Goal: Information Seeking & Learning: Understand process/instructions

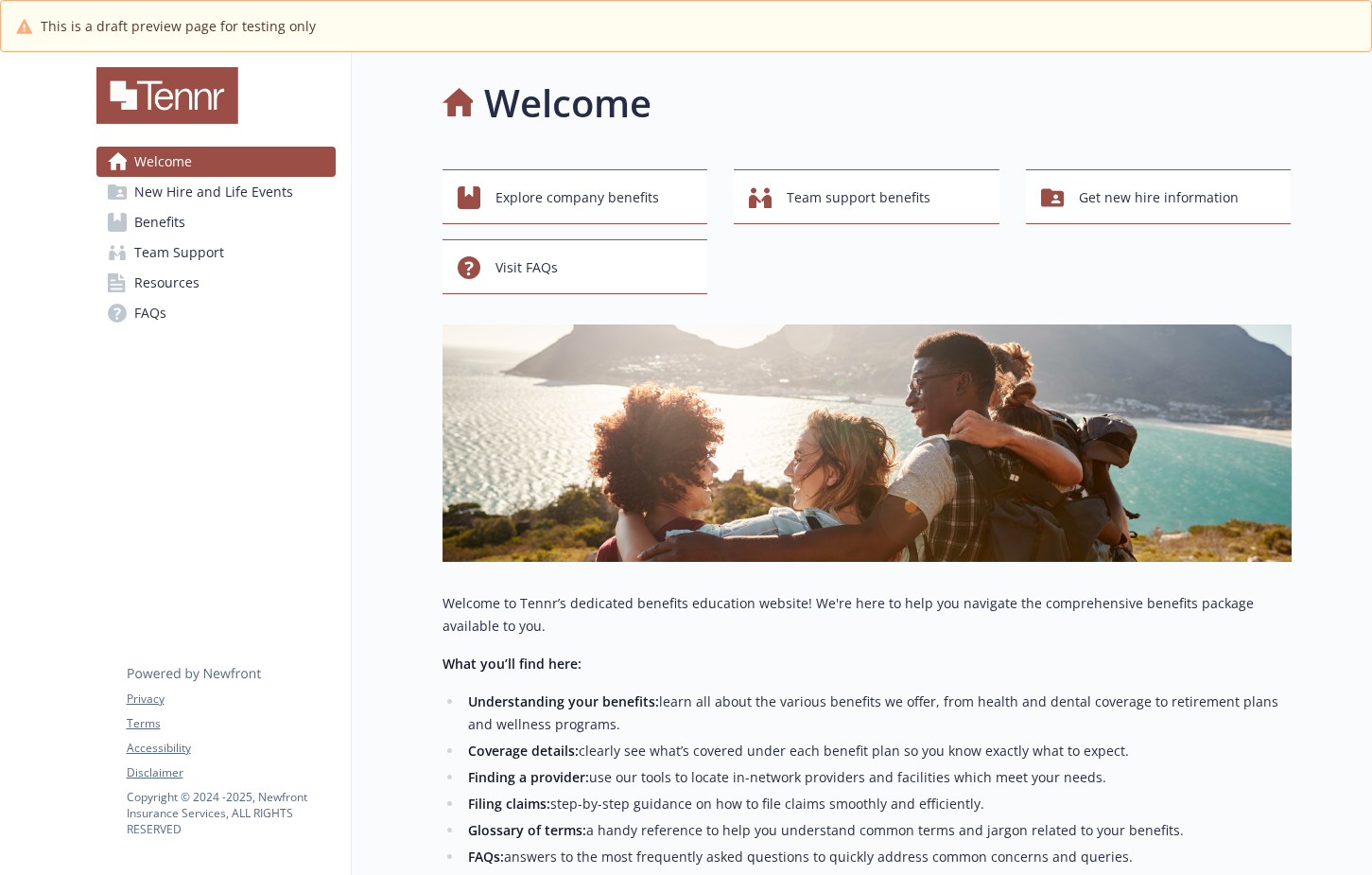
click at [232, 228] on link "Benefits" at bounding box center [216, 222] width 239 height 30
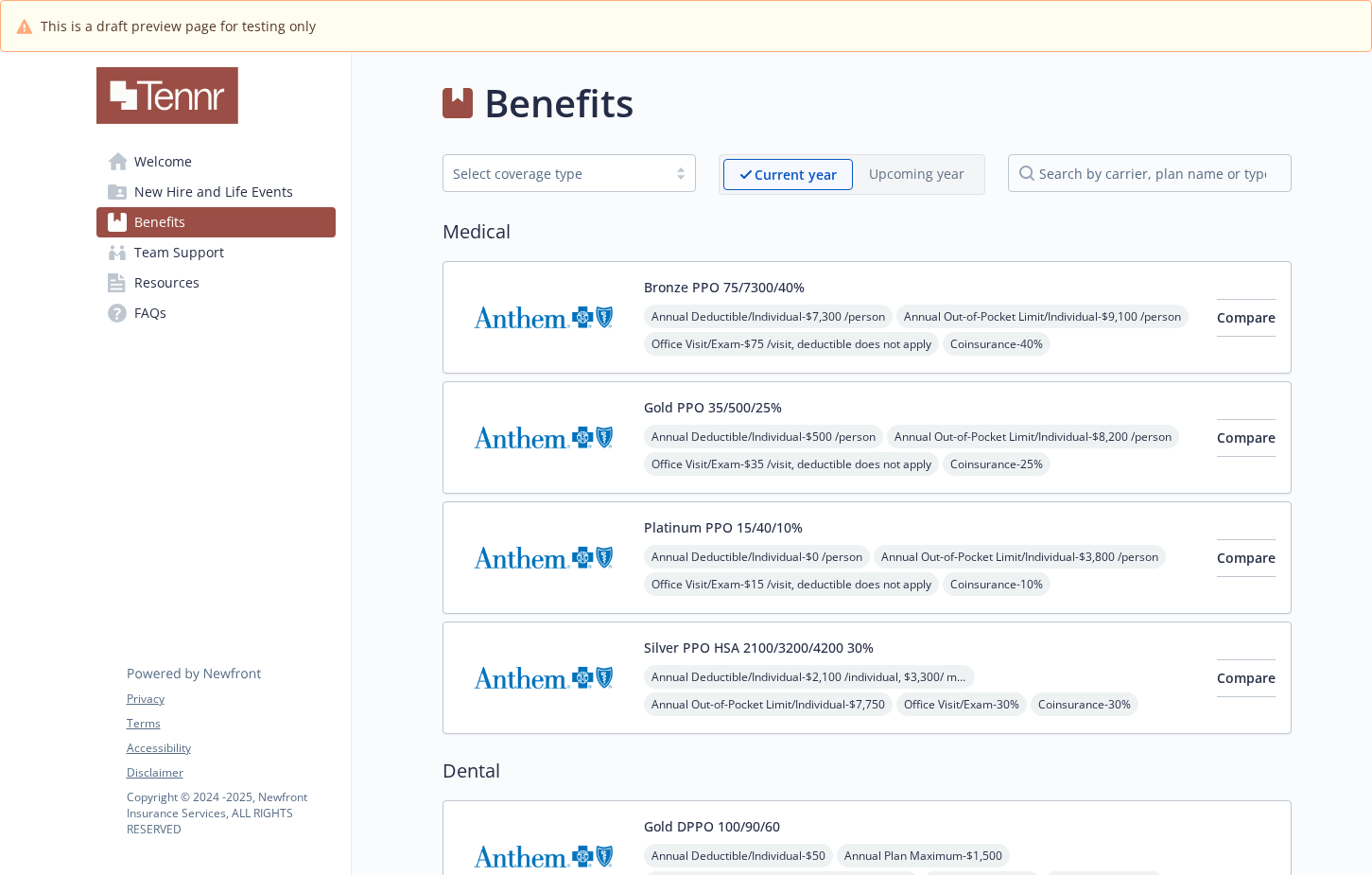
click at [240, 285] on link "Resources" at bounding box center [216, 283] width 239 height 30
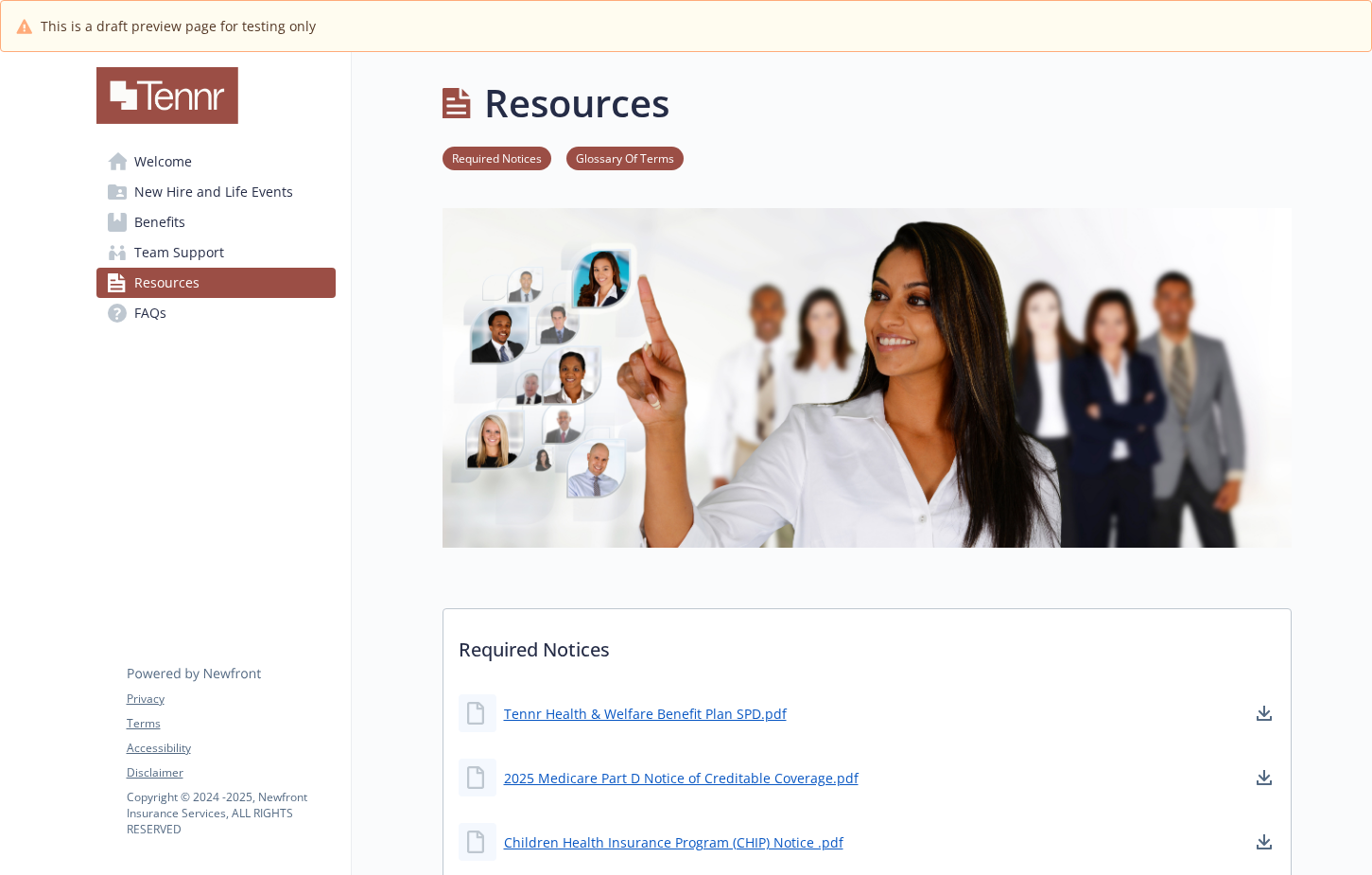
click at [263, 304] on link "FAQs" at bounding box center [216, 313] width 239 height 30
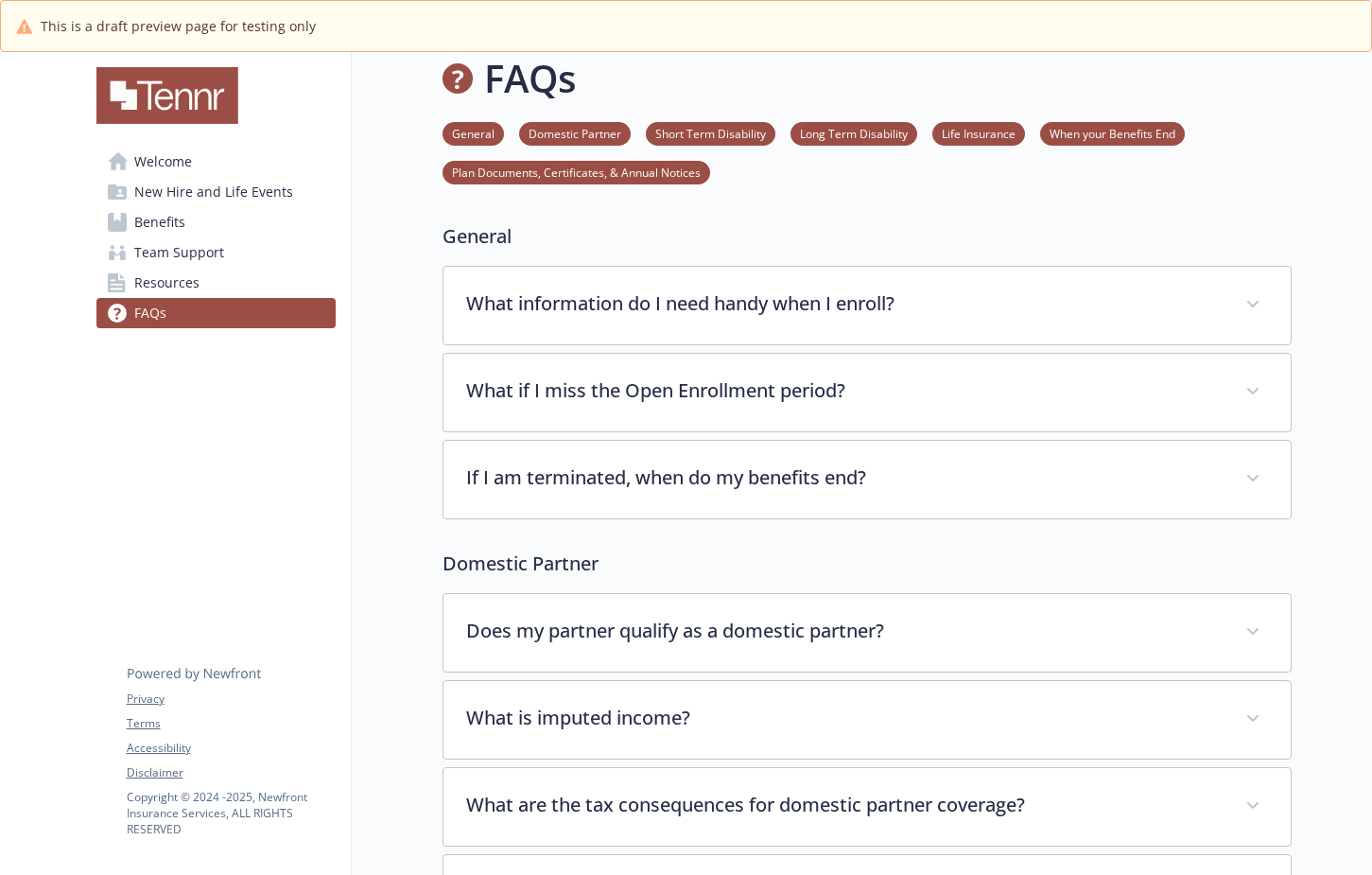
scroll to position [26, 0]
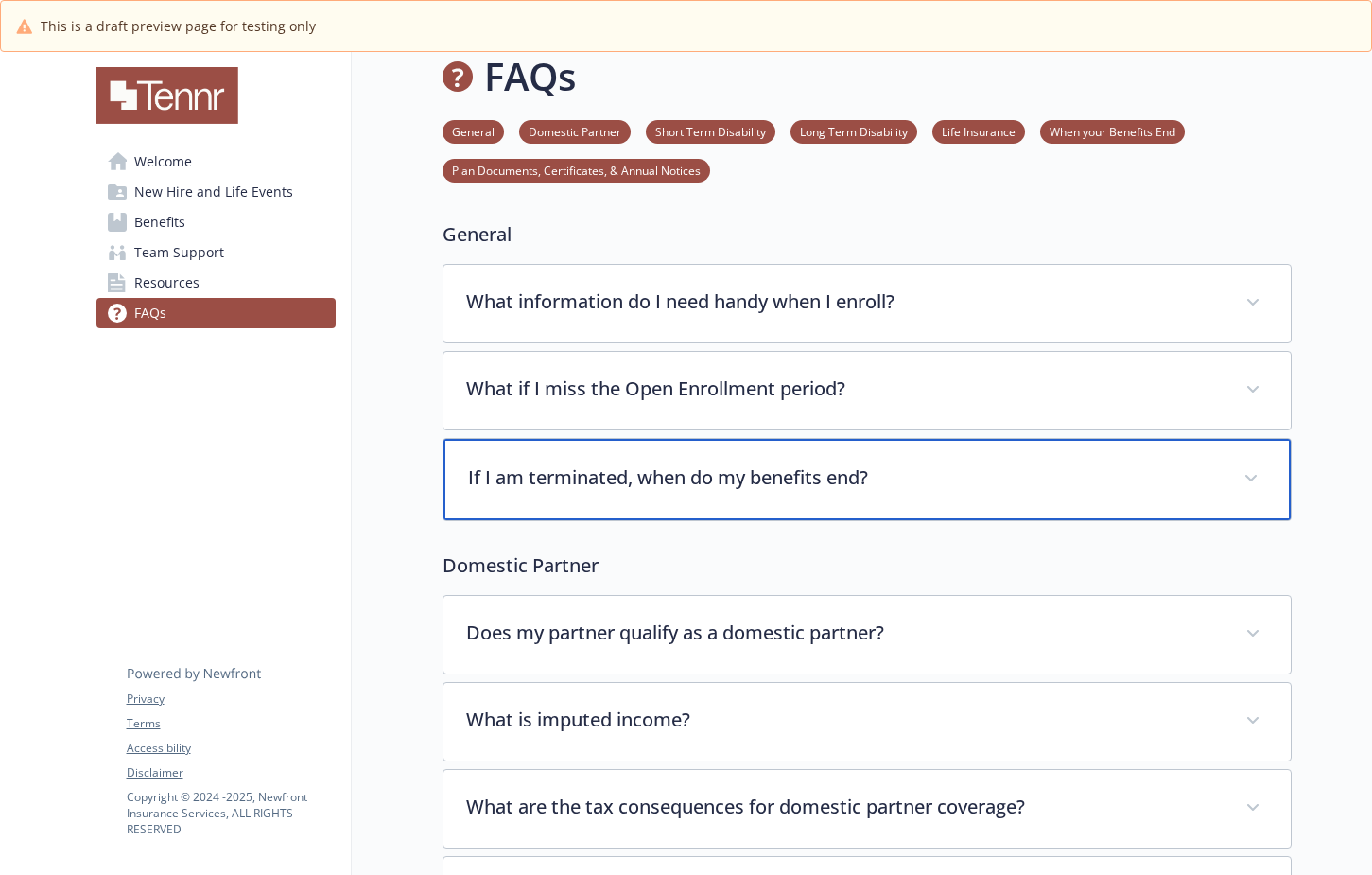
click at [737, 494] on div "If I am terminated, when do my benefits end?" at bounding box center [867, 479] width 847 height 81
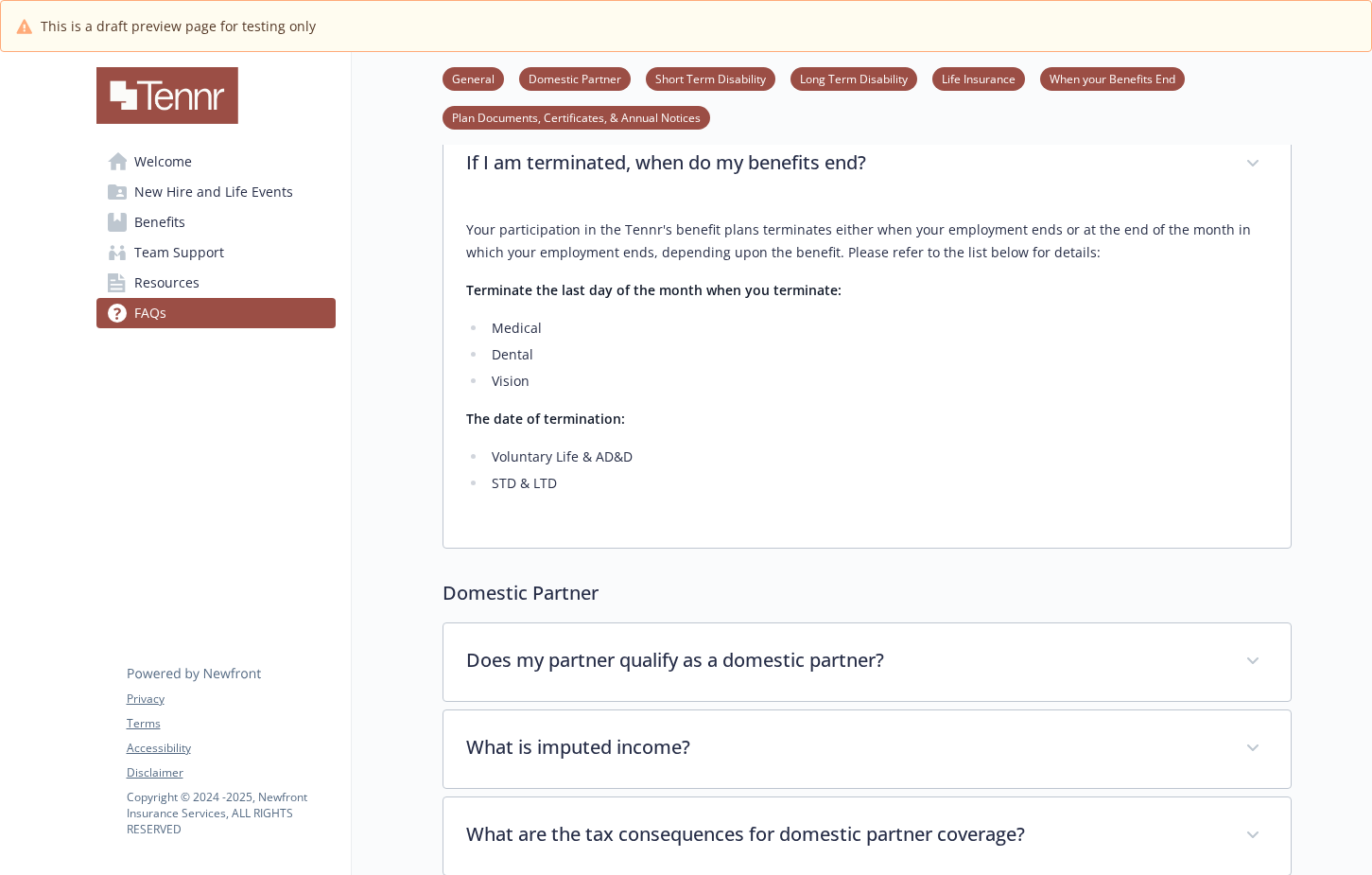
scroll to position [1983, 0]
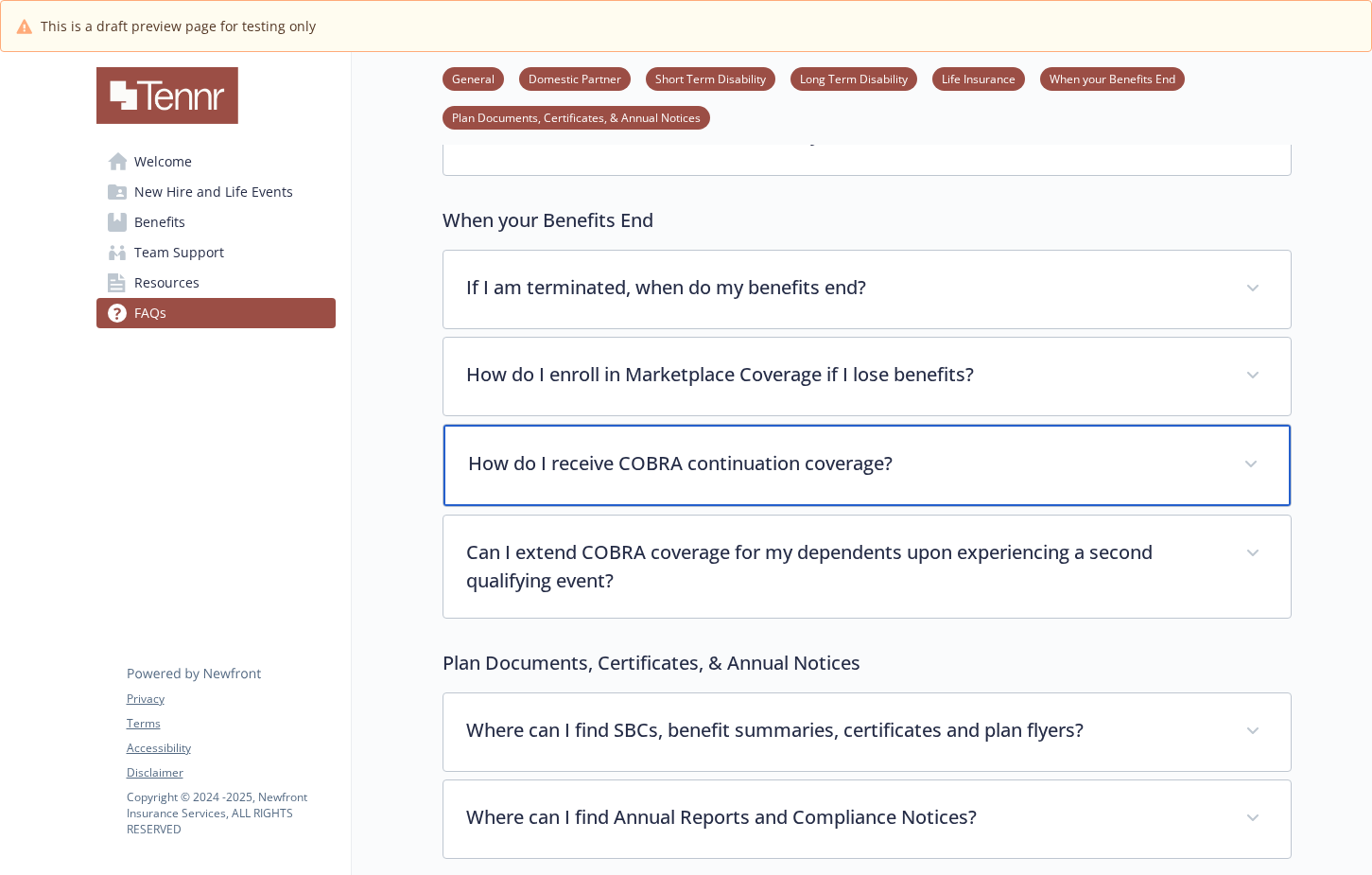
click at [869, 468] on p "How do I receive COBRA continuation coverage?" at bounding box center [844, 463] width 752 height 28
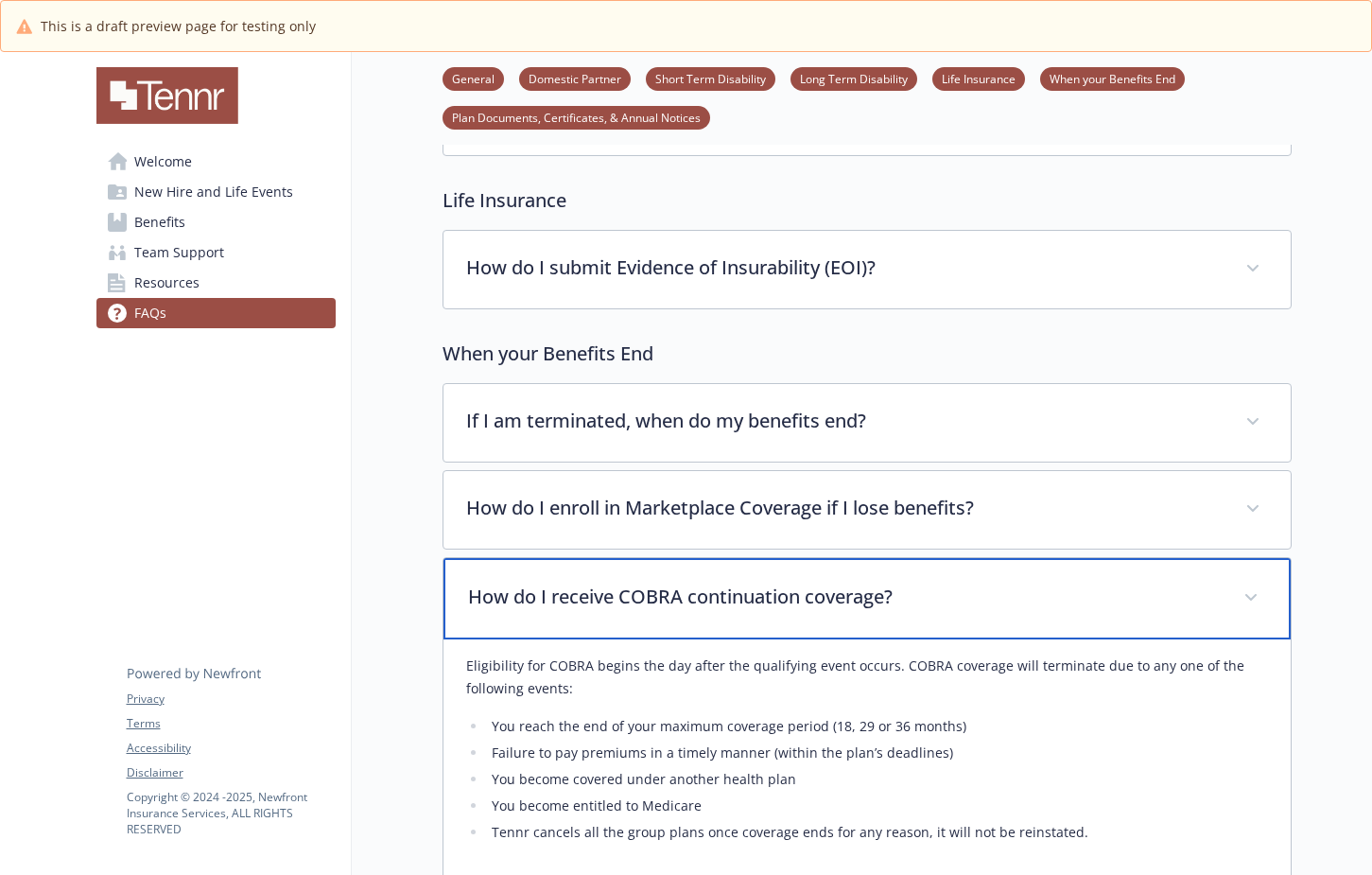
scroll to position [1852, 0]
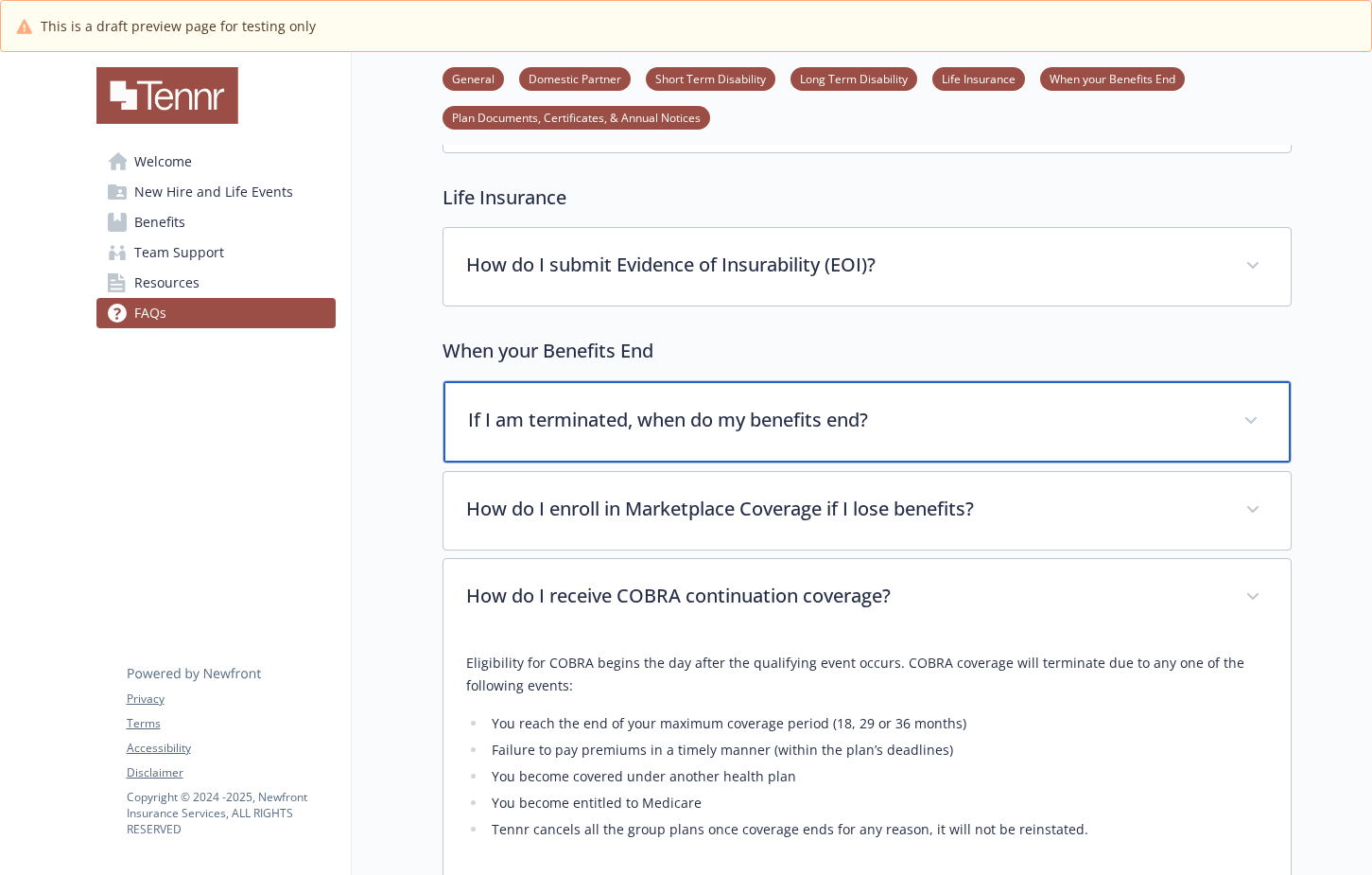
click at [893, 436] on div "If I am terminated, when do my benefits end?" at bounding box center [867, 421] width 847 height 81
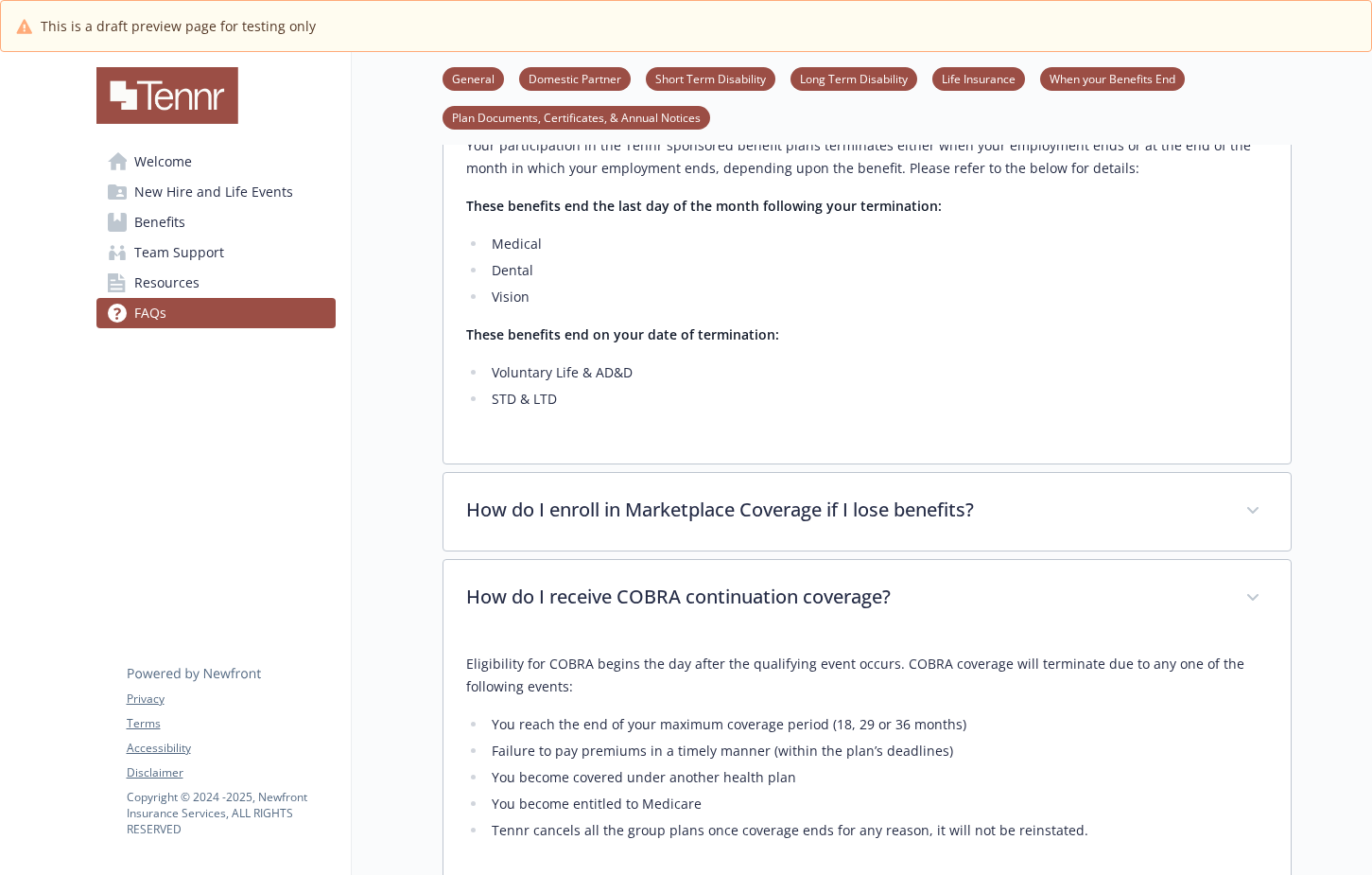
click at [836, 551] on div "If I am terminated, when do my benefits end? Your participation in the Tennr sp…" at bounding box center [867, 524] width 849 height 967
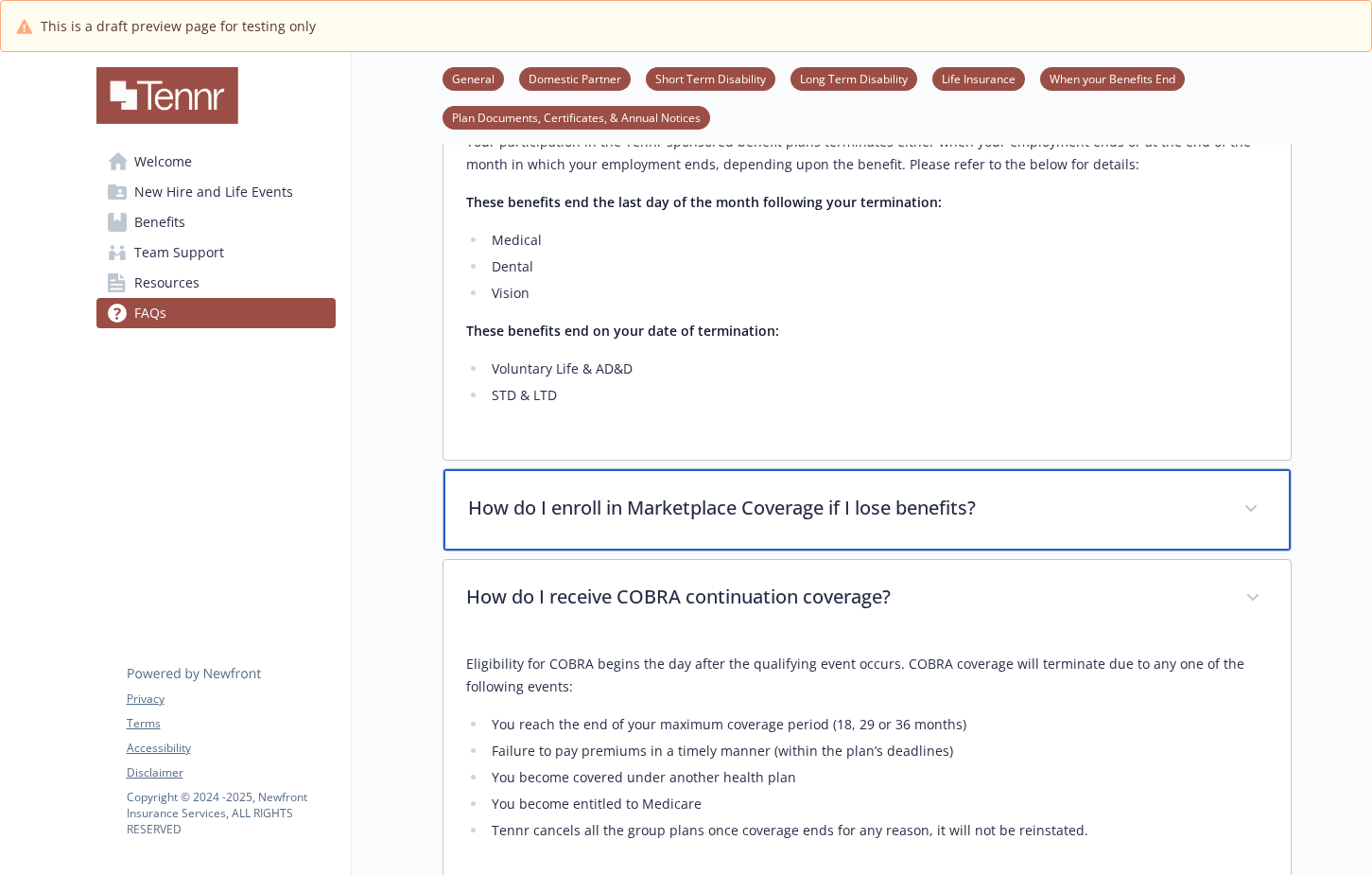
click at [849, 523] on div "How do I enroll in Marketplace Coverage if I lose benefits?" at bounding box center [867, 509] width 847 height 81
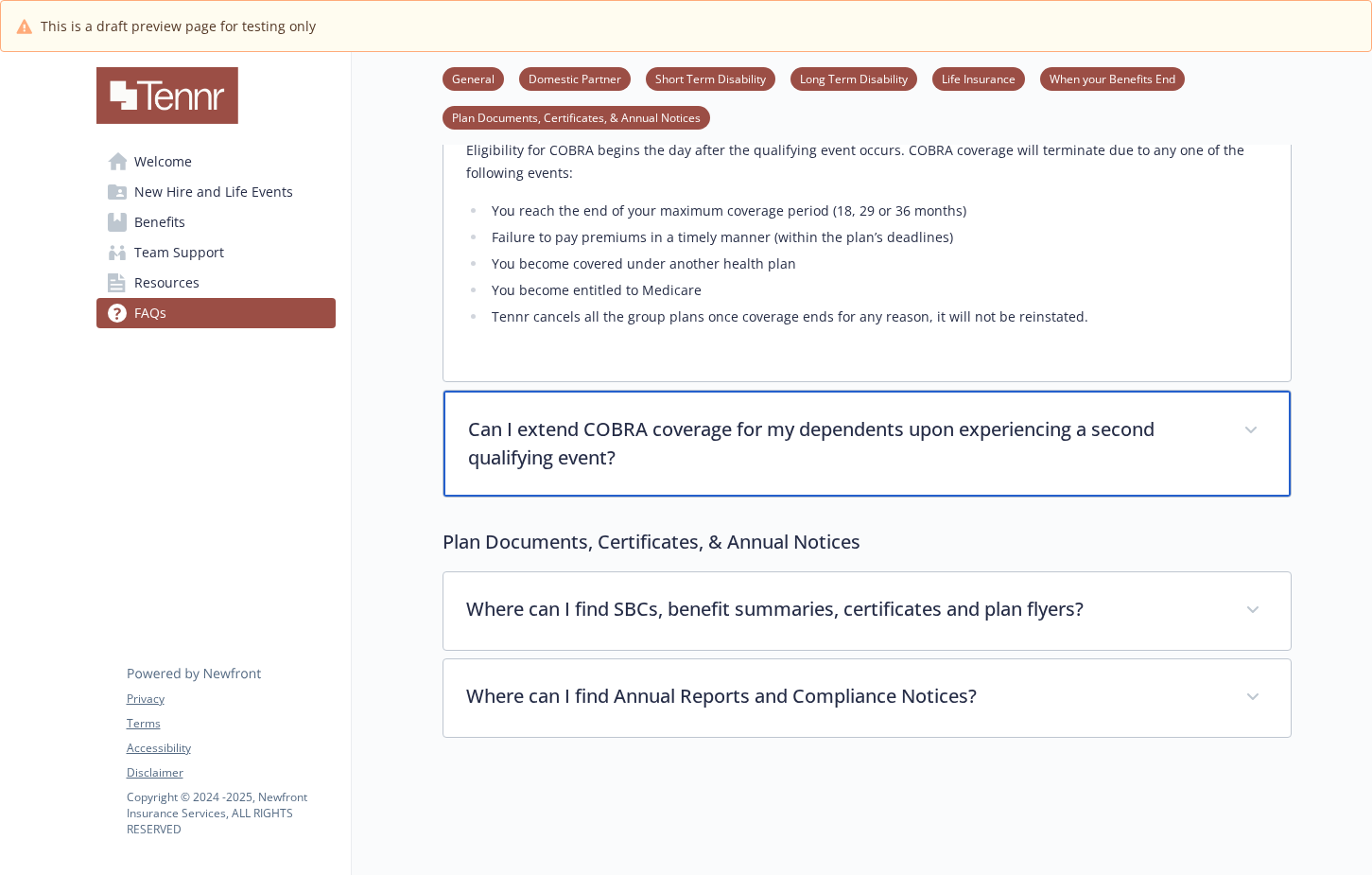
scroll to position [2885, 0]
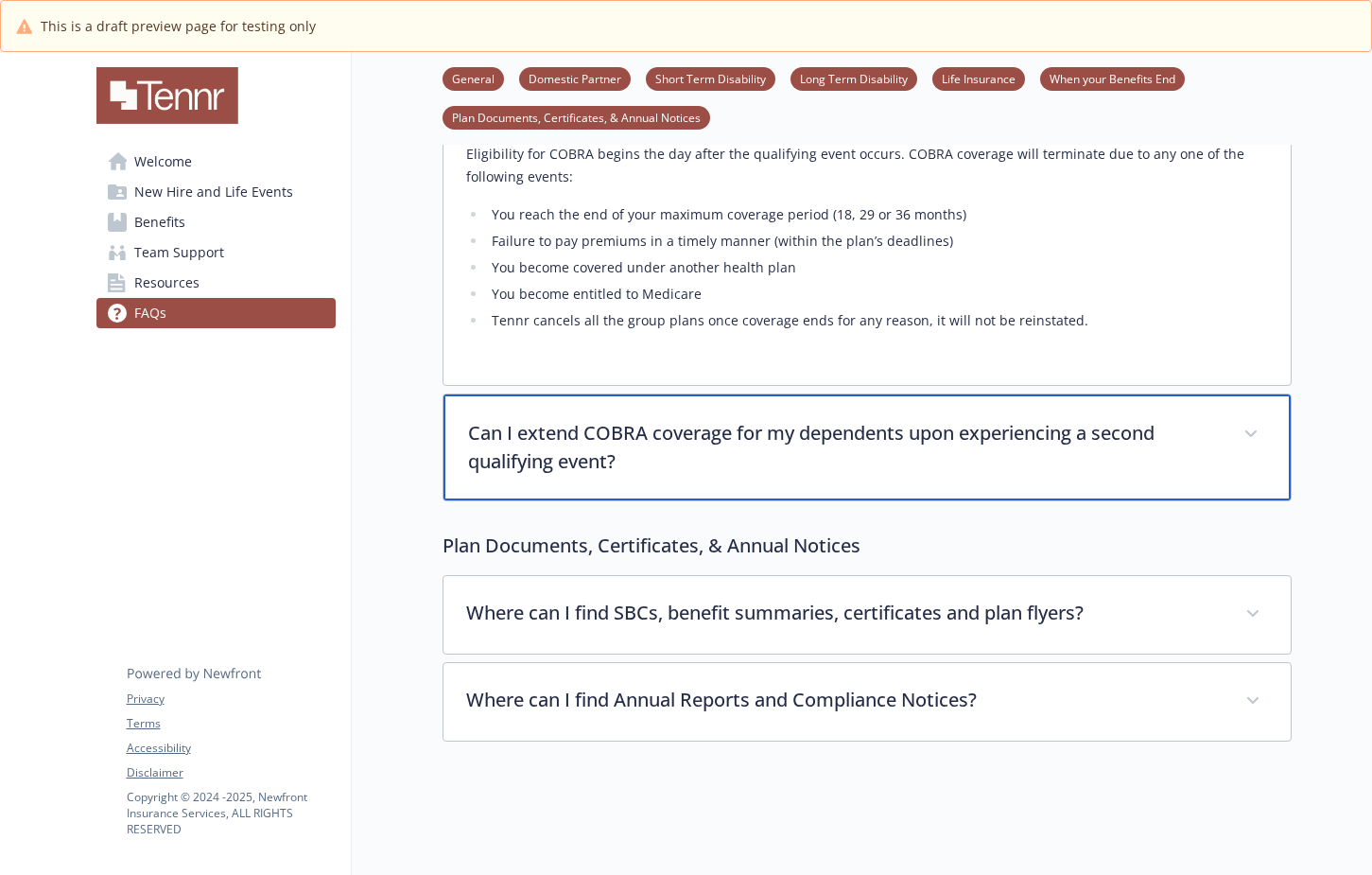
click at [869, 452] on p "Can I extend COBRA coverage for my dependents upon experiencing a second qualif…" at bounding box center [844, 448] width 752 height 57
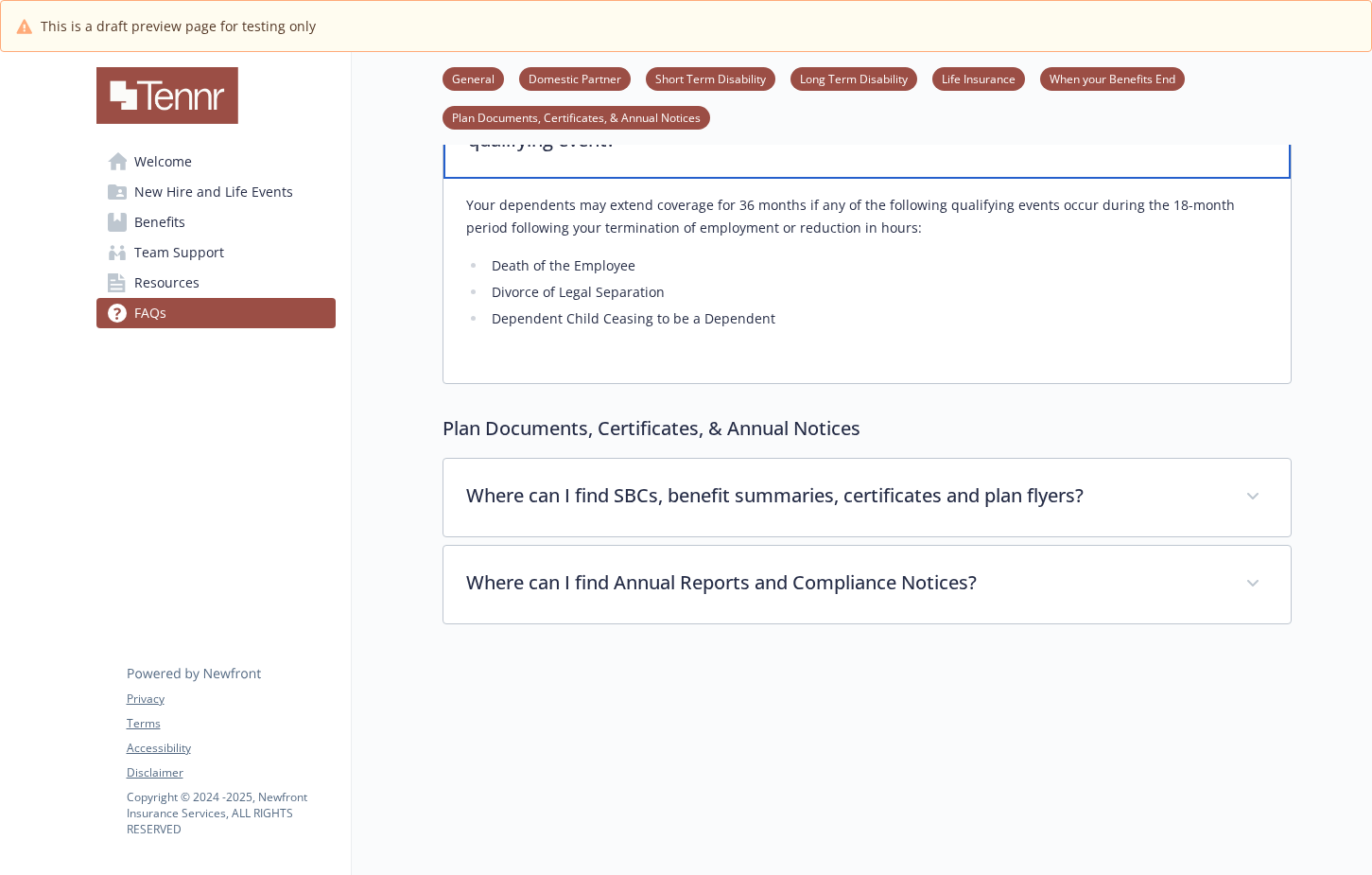
scroll to position [3199, 0]
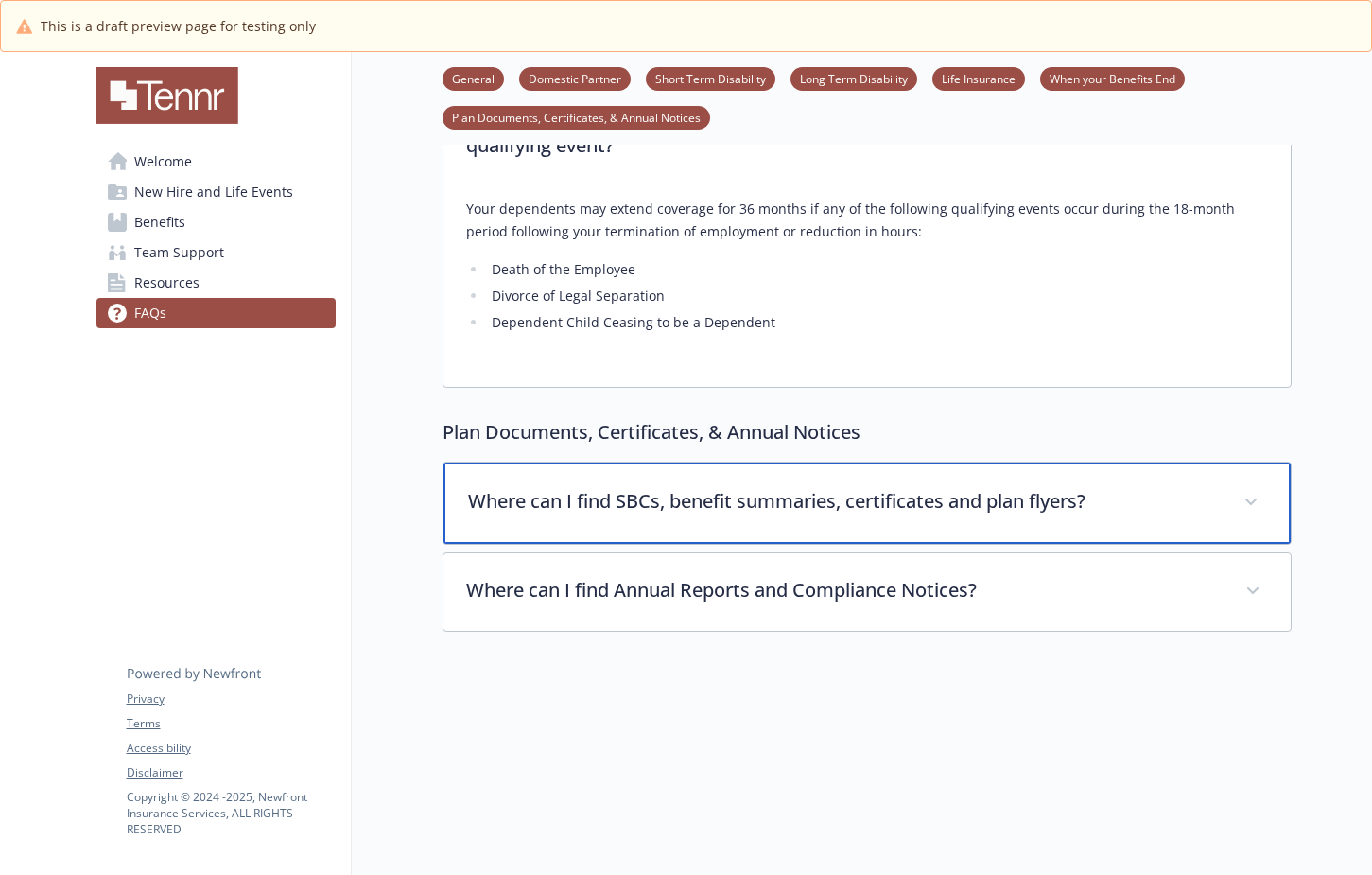
click at [881, 507] on p "Where can I find SBCs, benefit summaries, certificates and plan flyers?" at bounding box center [844, 501] width 752 height 28
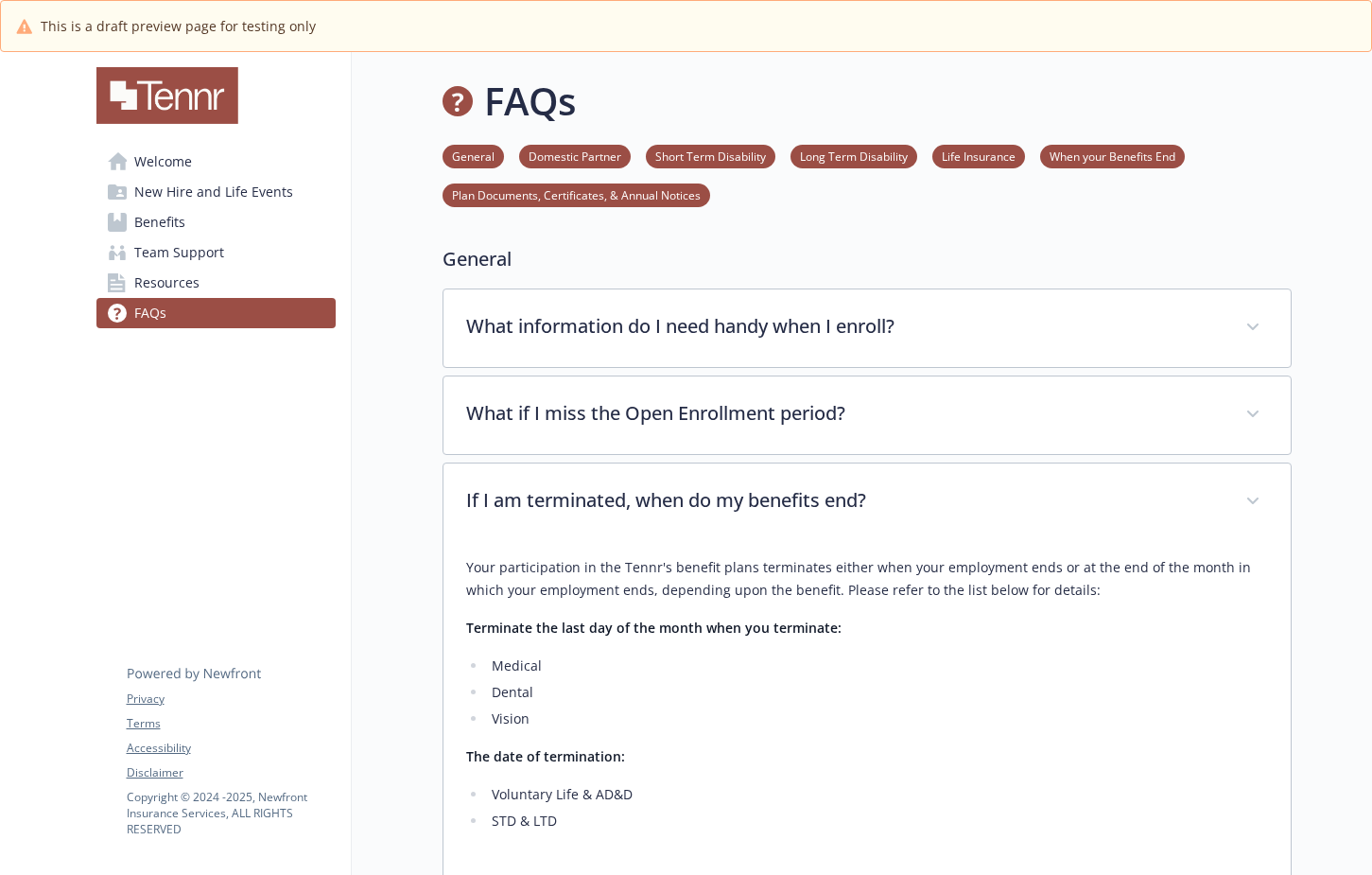
scroll to position [0, 0]
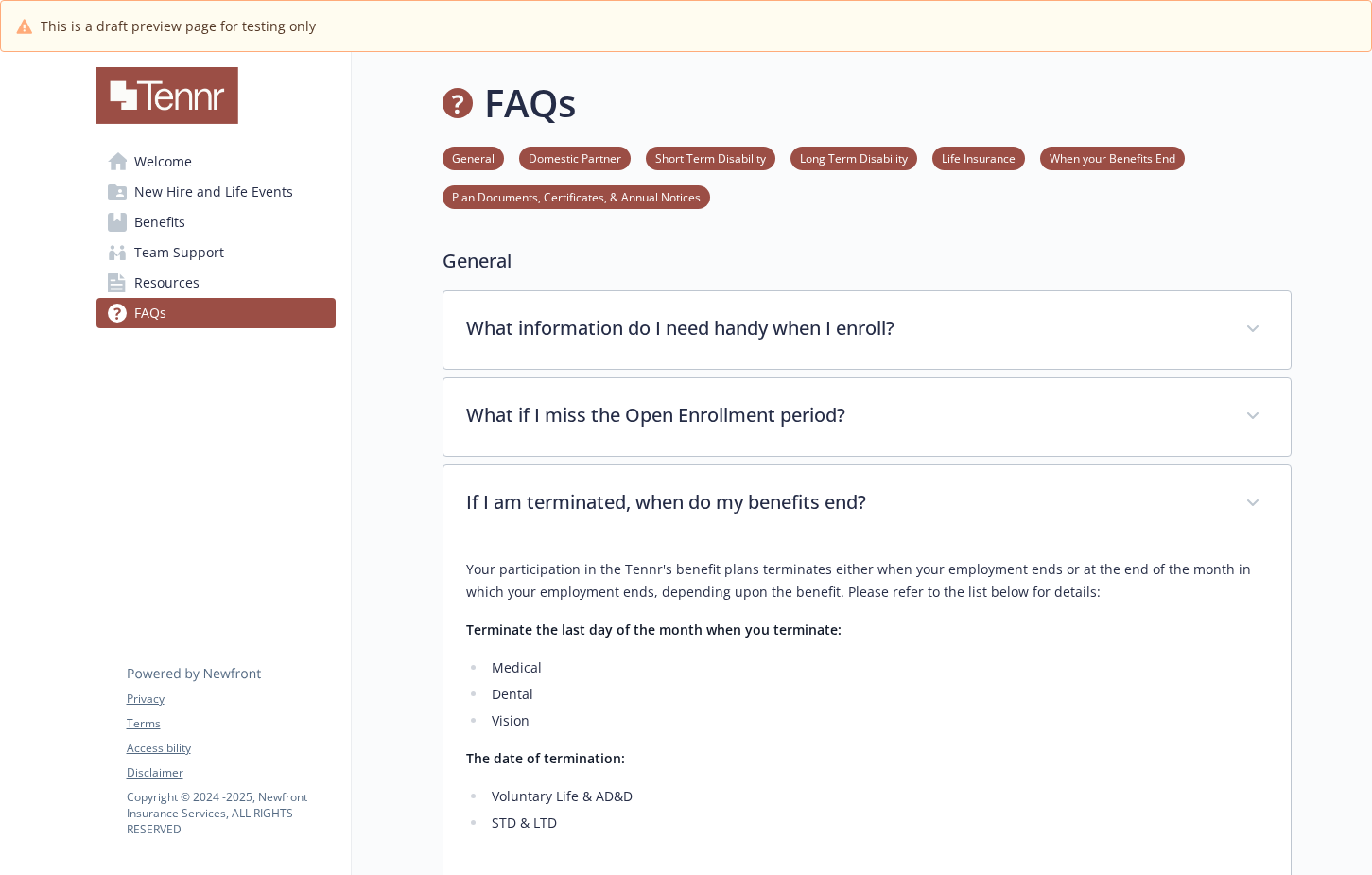
click at [263, 196] on span "New Hire and Life Events" at bounding box center [213, 192] width 159 height 30
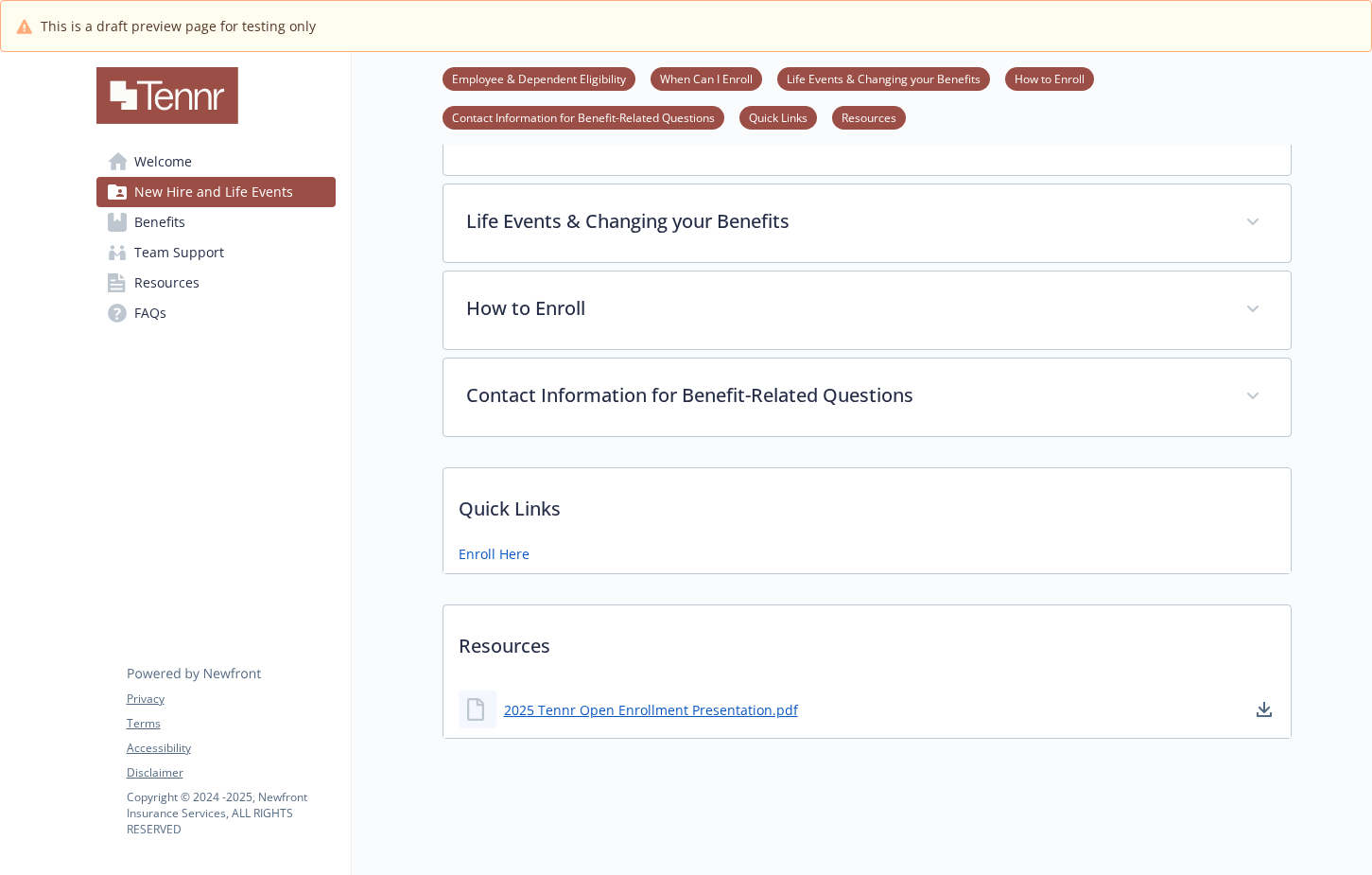
scroll to position [444, 0]
click at [505, 551] on link "Enroll Here" at bounding box center [495, 557] width 74 height 23
